Goal: Information Seeking & Learning: Understand process/instructions

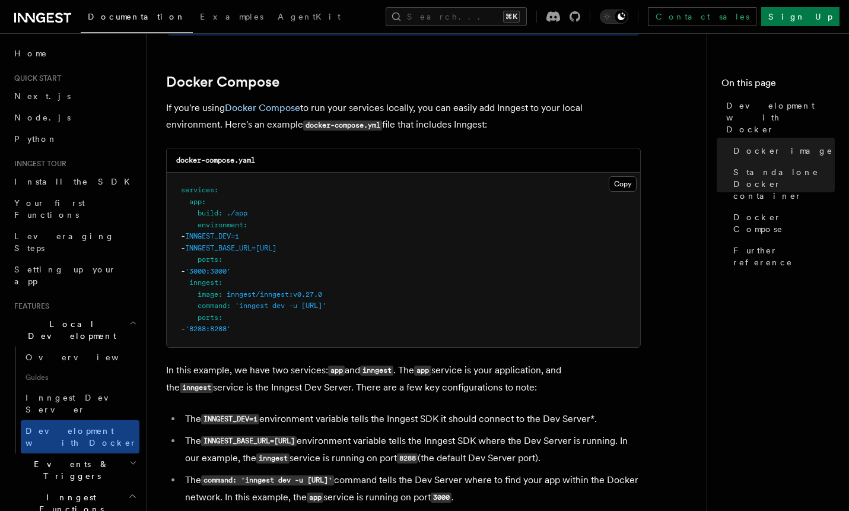
scroll to position [768, 0]
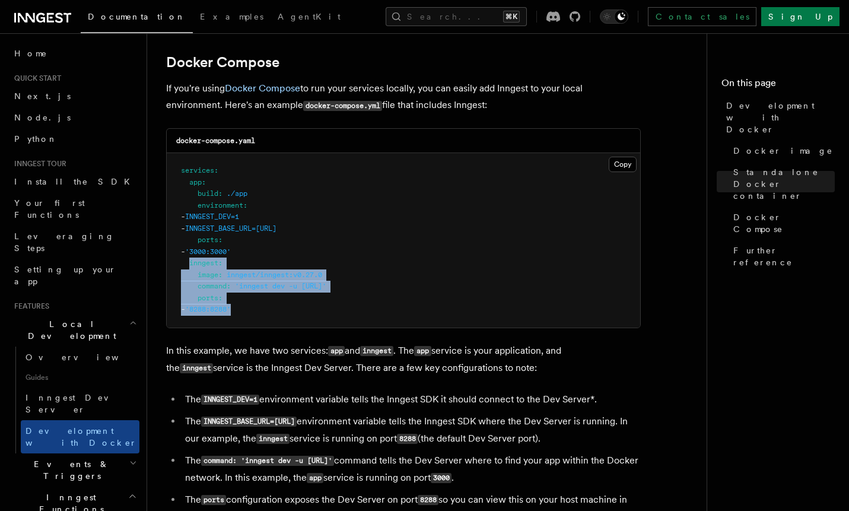
drag, startPoint x: 191, startPoint y: 266, endPoint x: 267, endPoint y: 320, distance: 93.6
click at [267, 320] on pre "services : app : build : ./app environment : - INNGEST_DEV=1 - INNGEST_BASE_URL…" at bounding box center [403, 240] width 473 height 174
copy code "inngest : image : inngest/inngest:v0.27.0 command : 'inngest dev -u [URL]' port…"
click at [350, 311] on pre "services : app : build : ./app environment : - INNGEST_DEV=1 - INNGEST_BASE_URL…" at bounding box center [403, 240] width 473 height 174
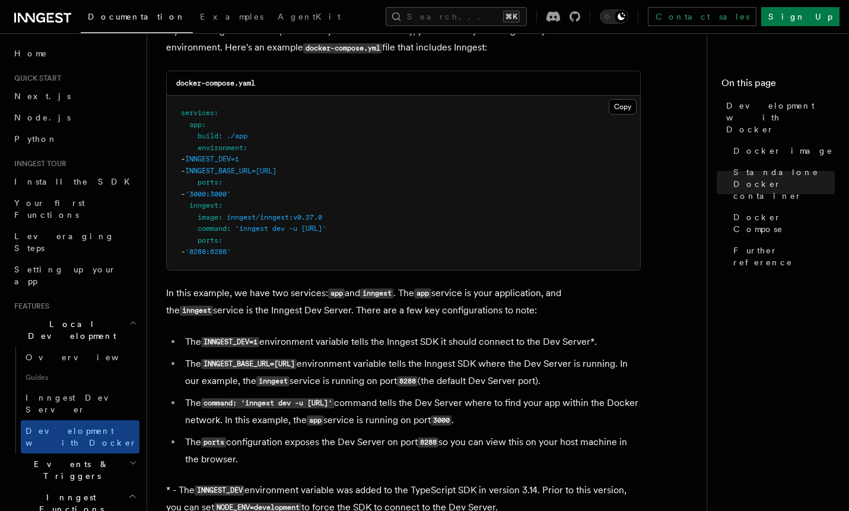
scroll to position [808, 0]
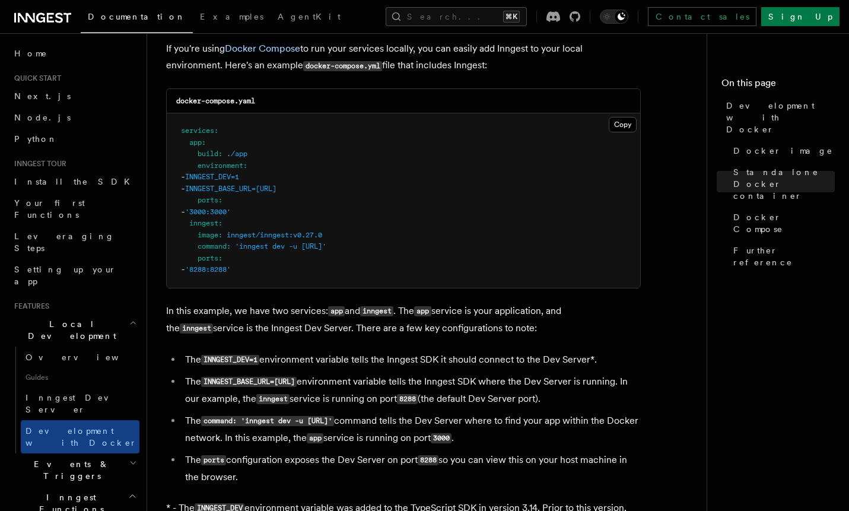
drag, startPoint x: 385, startPoint y: 190, endPoint x: 206, endPoint y: 181, distance: 179.9
click at [206, 181] on pre "services : app : build : ./app environment : - INNGEST_DEV=1 - INNGEST_BASE_URL…" at bounding box center [403, 200] width 473 height 174
copy code "- INNGEST_DEV=1 - INNGEST_BASE_URL=[URL]"
click at [298, 165] on pre "services : app : build : ./app environment : - INNGEST_DEV=1 - INNGEST_BASE_URL…" at bounding box center [403, 200] width 473 height 174
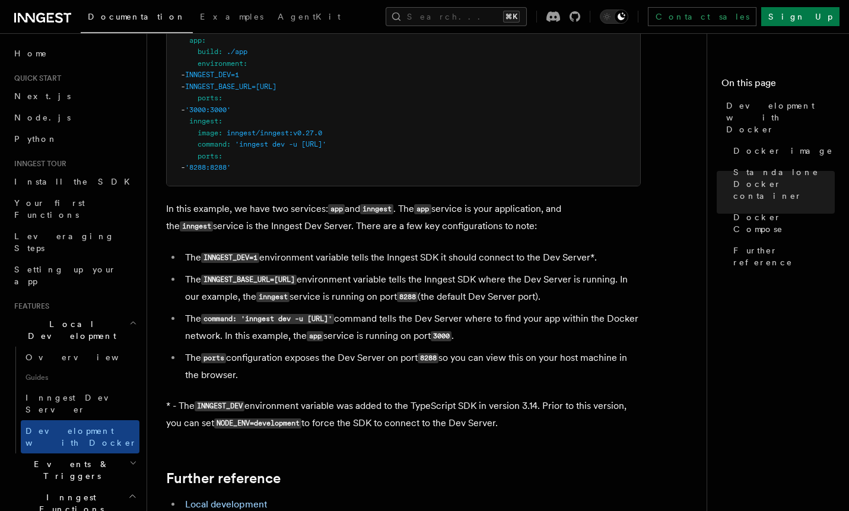
scroll to position [905, 0]
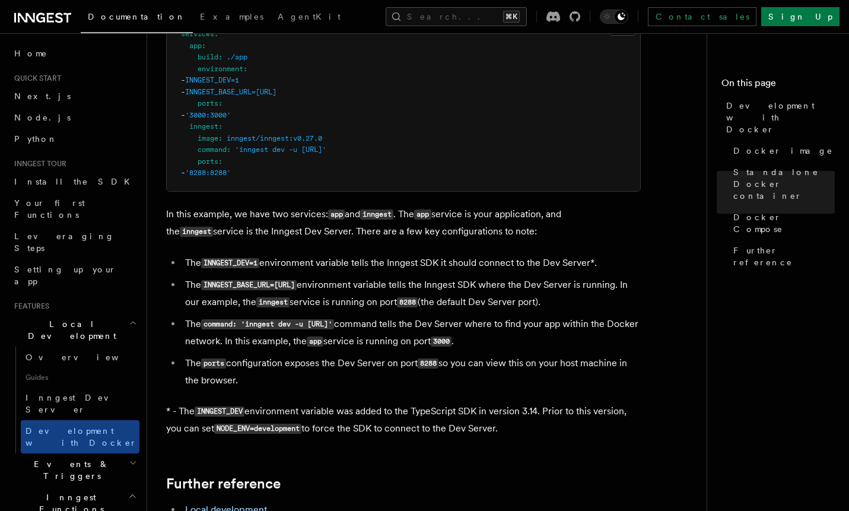
click at [836, 194] on nav "On this page Development with Docker Docker image Standalone Docker container D…" at bounding box center [777, 271] width 142 height 477
